Goal: Task Accomplishment & Management: Use online tool/utility

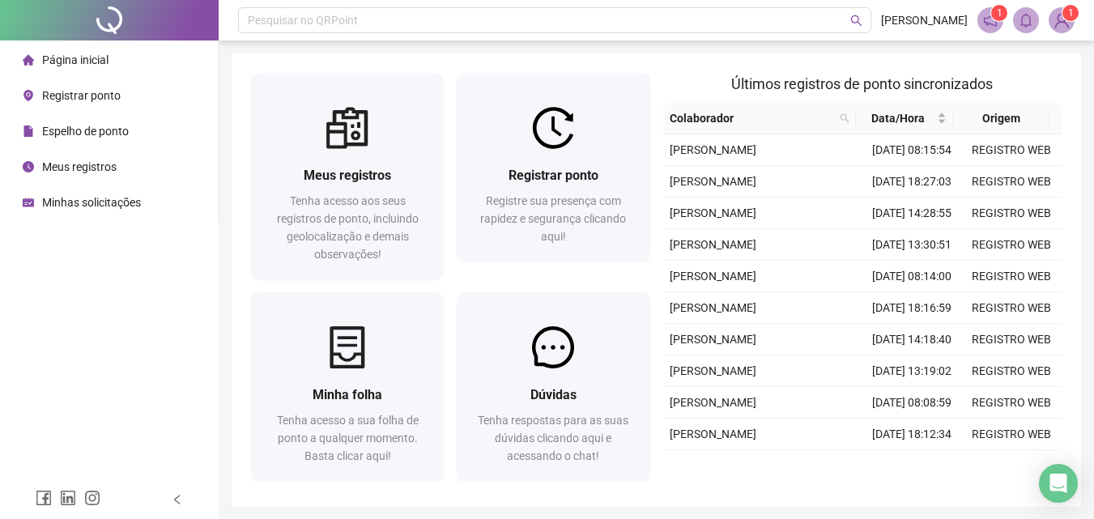
click at [578, 177] on span "Registrar ponto" at bounding box center [554, 175] width 90 height 15
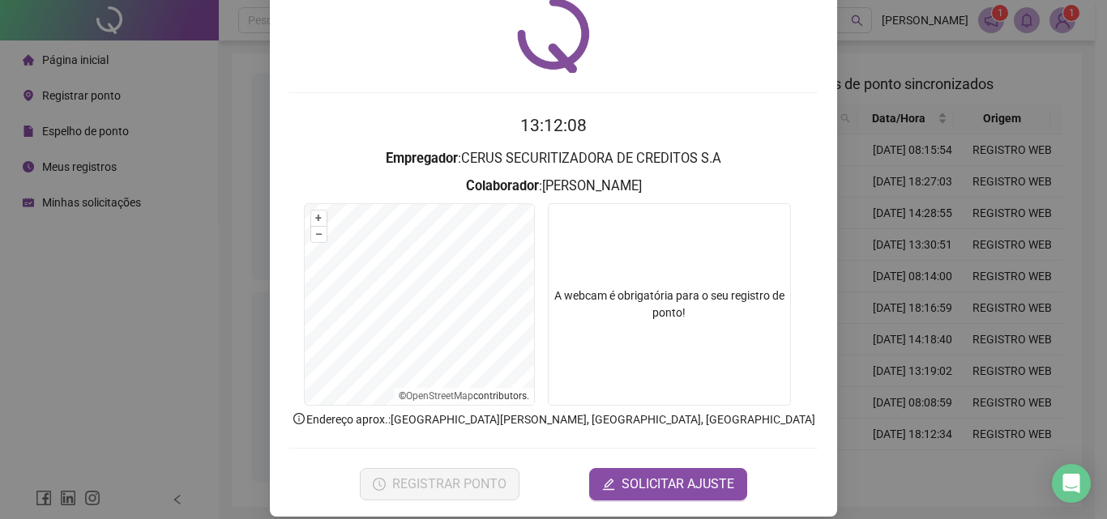
scroll to position [78, 0]
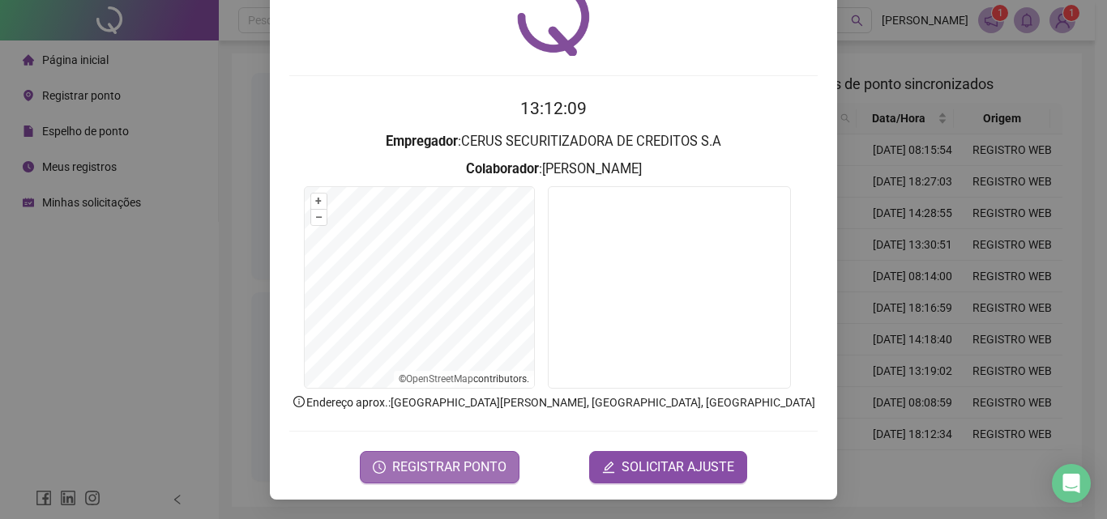
click at [448, 468] on span "REGISTRAR PONTO" at bounding box center [449, 467] width 114 height 19
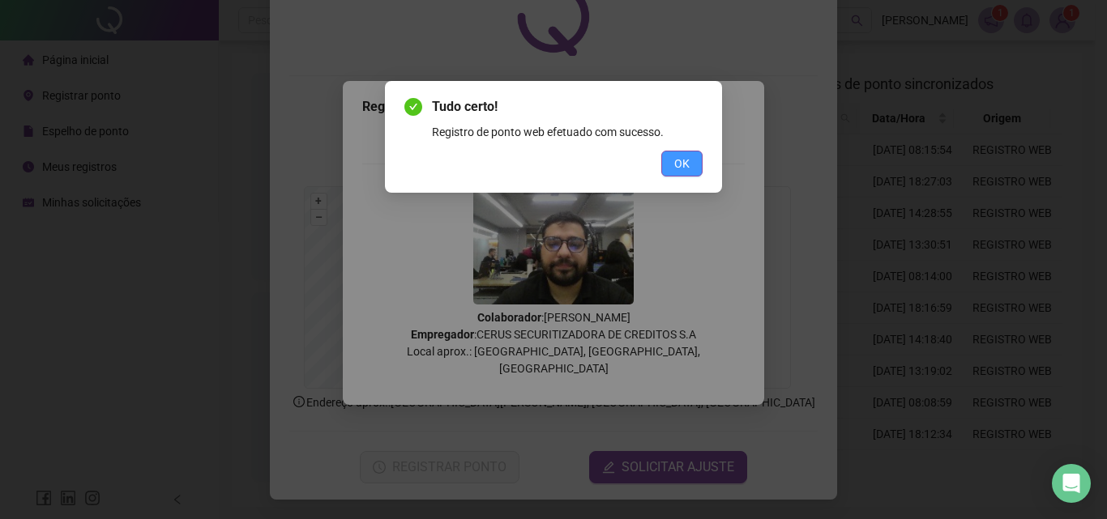
click at [685, 165] on span "OK" at bounding box center [681, 164] width 15 height 18
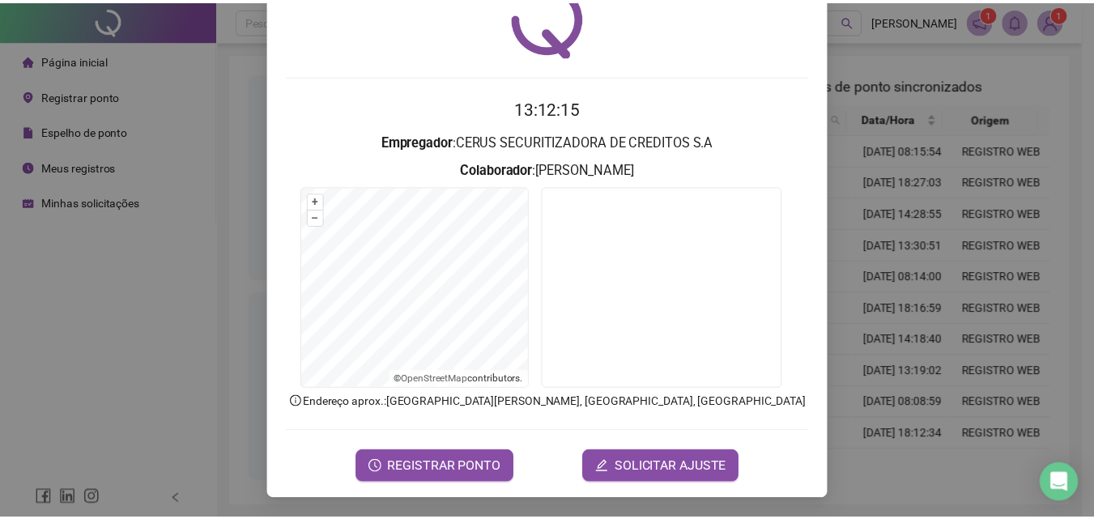
scroll to position [0, 0]
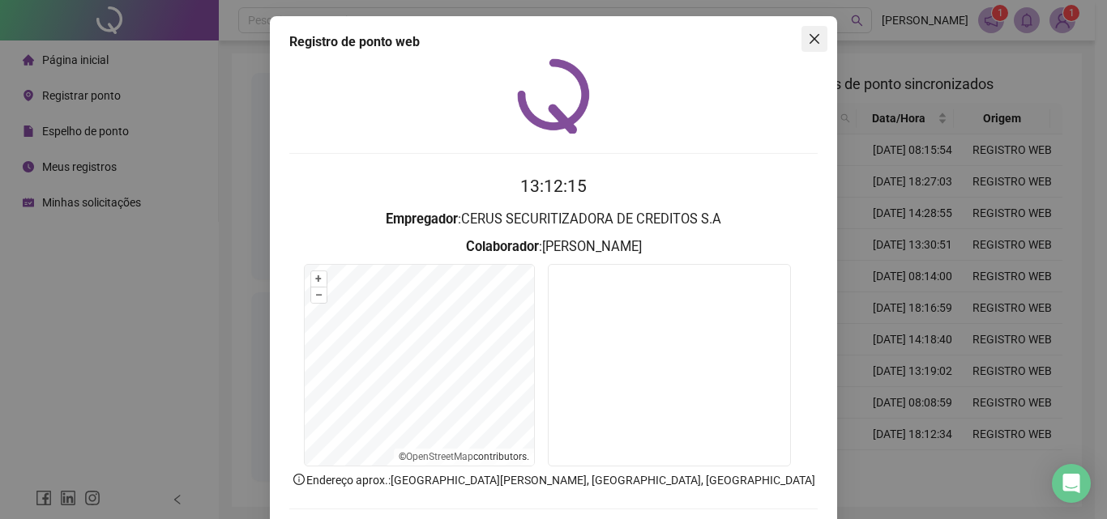
click at [813, 42] on icon "close" at bounding box center [814, 38] width 13 height 13
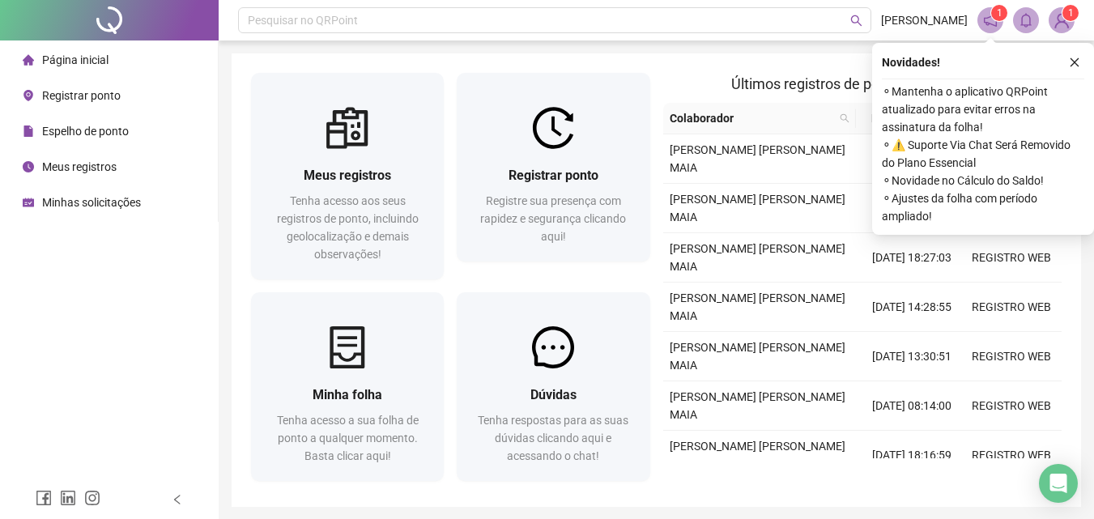
click at [1077, 51] on div "Novidades ! ⚬ Mantenha o aplicativo QRPoint atualizado para evitar erros na ass…" at bounding box center [983, 139] width 222 height 192
click at [1076, 60] on icon "close" at bounding box center [1074, 62] width 11 height 11
